Goal: Complete application form: Complete application form

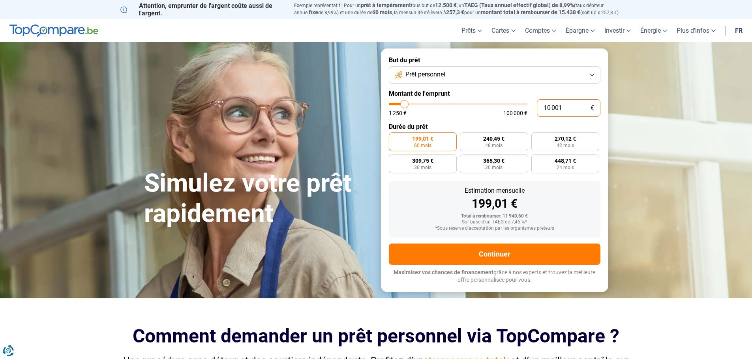
drag, startPoint x: 564, startPoint y: 107, endPoint x: 533, endPoint y: 105, distance: 31.2
click at [533, 105] on div "10 001 € 1 250 € 100 000 €" at bounding box center [494, 107] width 211 height 17
type input "1"
type input "1250"
type input "13"
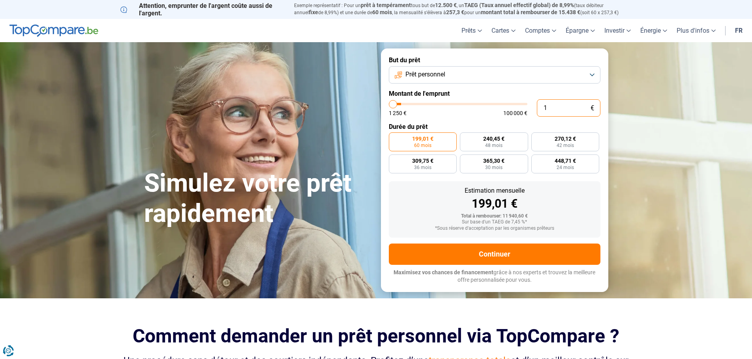
type input "1250"
type input "133"
type input "1250"
type input "1 330"
type input "1250"
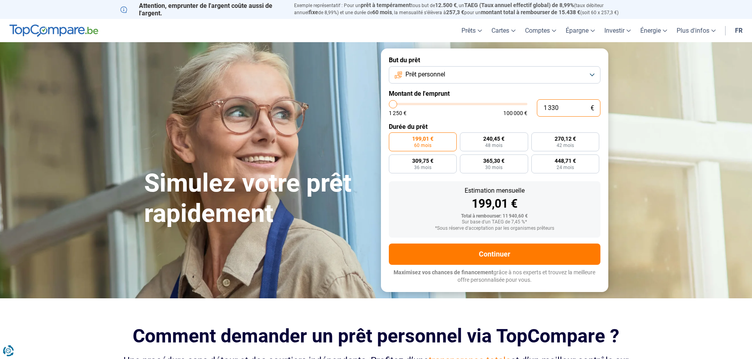
type input "13 300"
type input "13250"
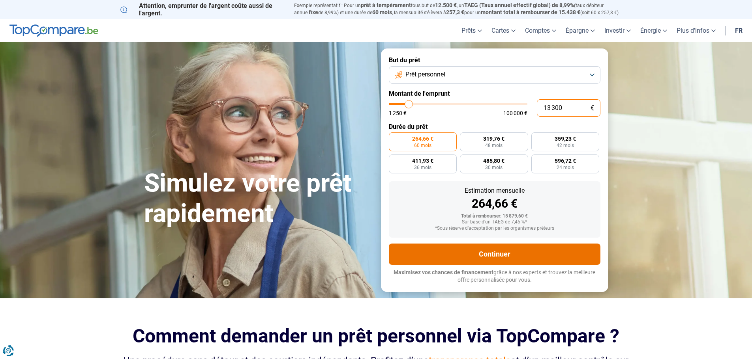
type input "13 300"
click at [499, 252] on button "Continuer" at bounding box center [494, 254] width 211 height 21
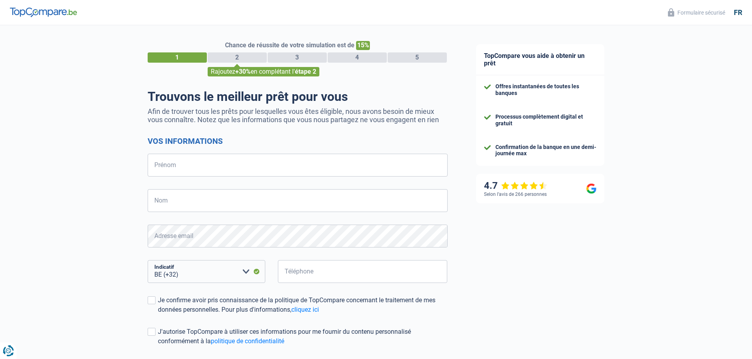
select select "32"
